Goal: Information Seeking & Learning: Learn about a topic

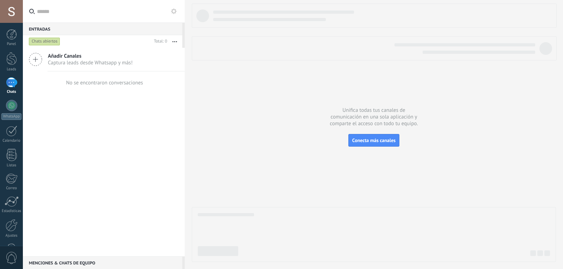
click at [71, 61] on span "Captura leads desde Whatsapp y más!" at bounding box center [90, 62] width 85 height 7
click at [38, 60] on icon at bounding box center [35, 59] width 13 height 13
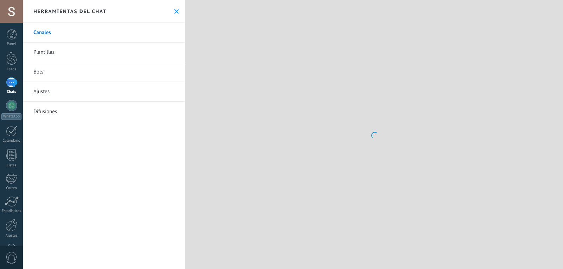
click at [38, 60] on link "Plantillas" at bounding box center [104, 53] width 162 height 20
click at [48, 72] on link "Bots" at bounding box center [104, 72] width 162 height 20
click at [46, 37] on link "Canales" at bounding box center [104, 33] width 162 height 20
click at [12, 82] on div at bounding box center [11, 82] width 11 height 10
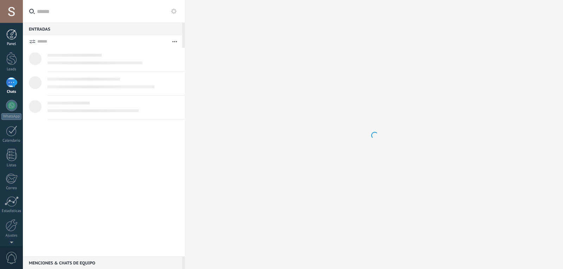
click at [8, 37] on div at bounding box center [11, 34] width 11 height 11
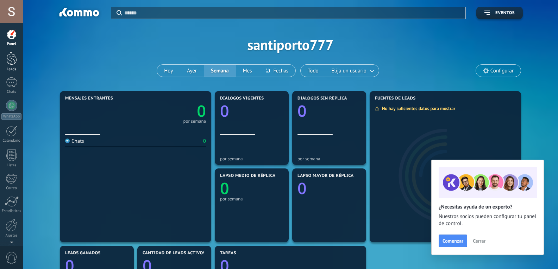
click at [7, 62] on div at bounding box center [11, 58] width 11 height 13
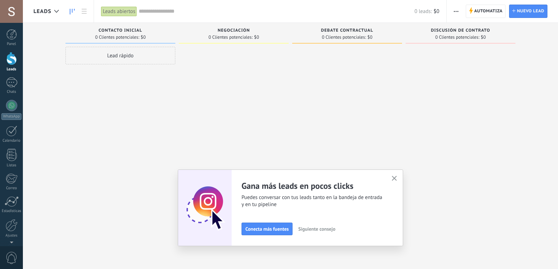
click at [397, 180] on icon "button" at bounding box center [394, 178] width 5 height 5
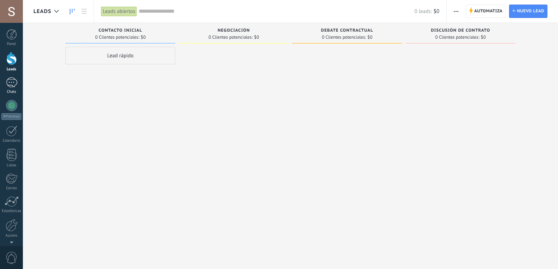
click at [15, 83] on div at bounding box center [11, 82] width 11 height 10
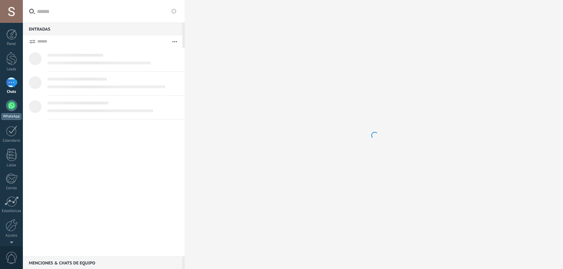
click at [12, 108] on div at bounding box center [11, 105] width 11 height 11
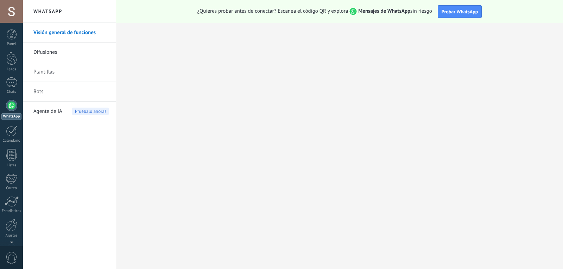
click at [9, 14] on div at bounding box center [11, 11] width 23 height 23
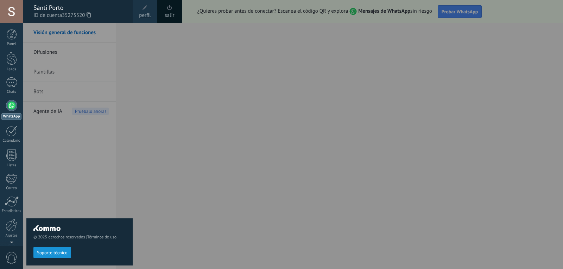
click at [13, 6] on div at bounding box center [11, 11] width 23 height 23
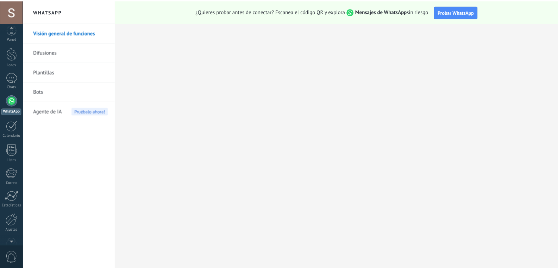
scroll to position [24, 0]
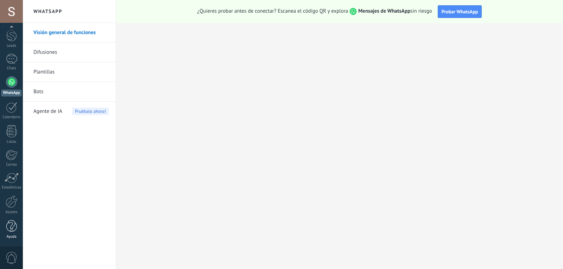
click at [8, 226] on div at bounding box center [11, 226] width 11 height 12
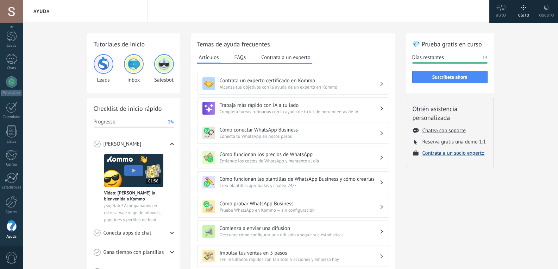
click at [451, 155] on button "Contrata a un socio experto" at bounding box center [453, 153] width 62 height 7
